Goal: Go to known website: Access a specific website the user already knows

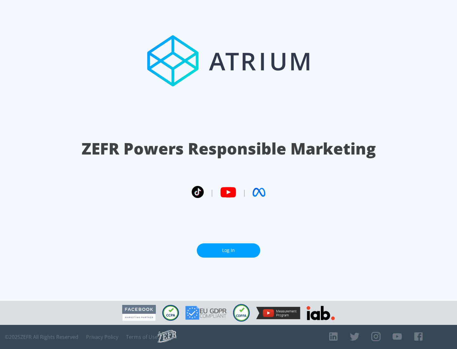
click at [228, 250] on link "Log In" at bounding box center [228, 250] width 63 height 14
